Goal: Task Accomplishment & Management: Complete application form

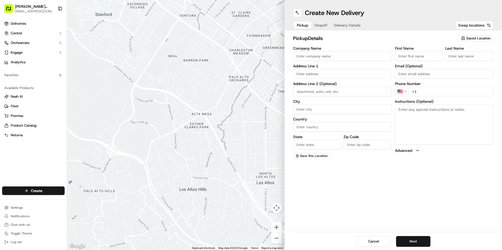
click at [425, 58] on input "First Name" at bounding box center [419, 56] width 48 height 10
click at [477, 41] on div "Saved Location" at bounding box center [475, 38] width 35 height 6
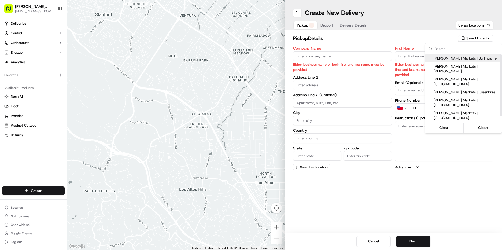
click at [467, 61] on span "Mollie Stone's Markets | Burlingame" at bounding box center [467, 58] width 66 height 5
type input "Mollie Stone's Markets | Burlingame"
type input "1477 Chapin Ave"
type input "Burlingame"
type input "US"
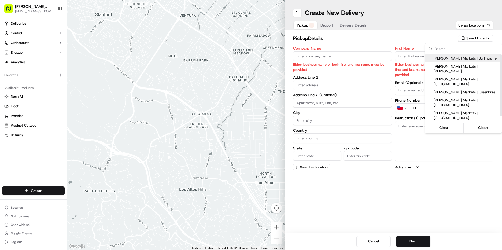
type input "CA"
type input "94010"
type input "Manager"
type input "mlaplaca@molliestones.com"
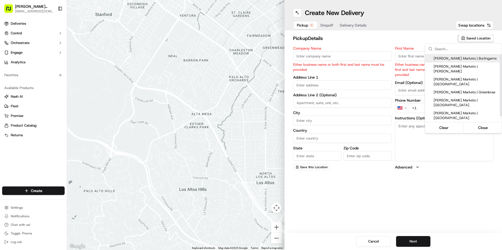
type input "+1 650 558 9992"
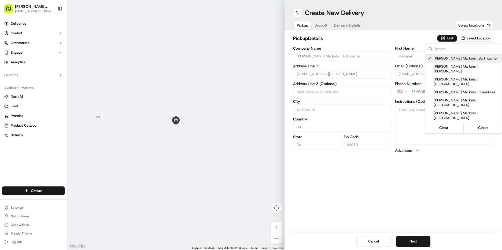
click at [449, 39] on html "Mollie Stone's Markets mlaplaca@molliestones.com Toggle Sidebar Deliveries Cont…" at bounding box center [251, 125] width 502 height 250
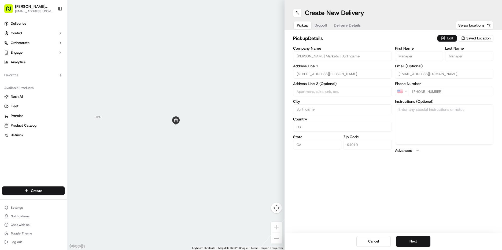
click at [450, 38] on button "Edit" at bounding box center [447, 38] width 20 height 6
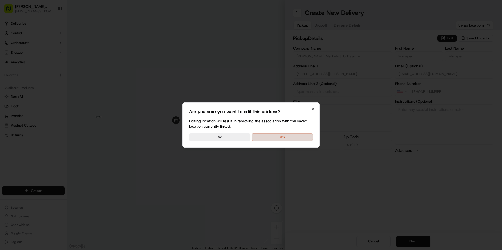
click at [278, 137] on button "Yes" at bounding box center [282, 137] width 61 height 8
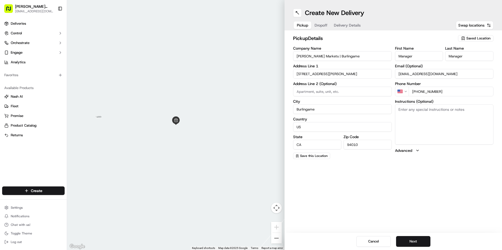
click at [413, 114] on textarea "Instructions (Optional)" at bounding box center [444, 124] width 99 height 40
type textarea "go to deli order #559 Jasmine Blackmeir"
click at [411, 243] on button "Next" at bounding box center [413, 241] width 34 height 11
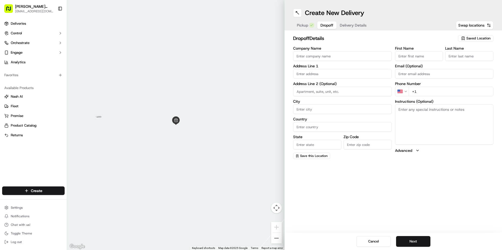
click at [414, 57] on input "First Name" at bounding box center [419, 56] width 48 height 10
type input "Jasmine"
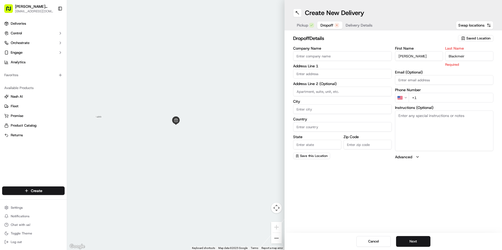
type input "Blackmeir"
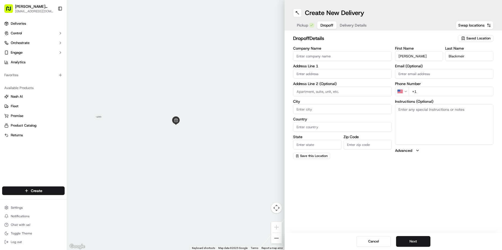
click at [431, 100] on div "First Name Jasmine Last Name Blackmeir Email (Optional) Phone Number US +1 Inst…" at bounding box center [444, 102] width 99 height 113
type input "+1 202 841 7540"
click at [440, 124] on textarea "Instructions (Optional)" at bounding box center [444, 124] width 99 height 40
click at [313, 74] on input "text" at bounding box center [342, 74] width 99 height 10
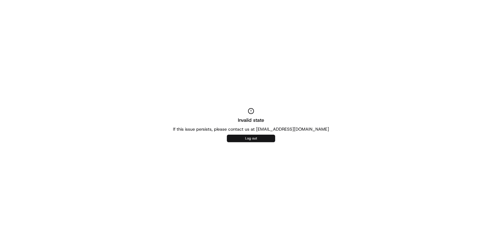
click at [255, 139] on button "Log out" at bounding box center [251, 139] width 48 height 8
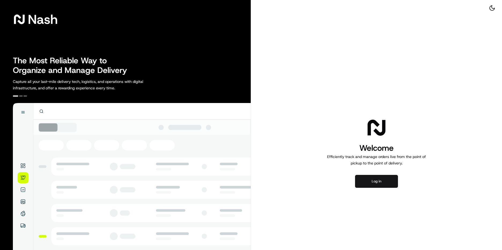
click at [371, 182] on button "Log in" at bounding box center [376, 181] width 43 height 13
